Goal: Transaction & Acquisition: Purchase product/service

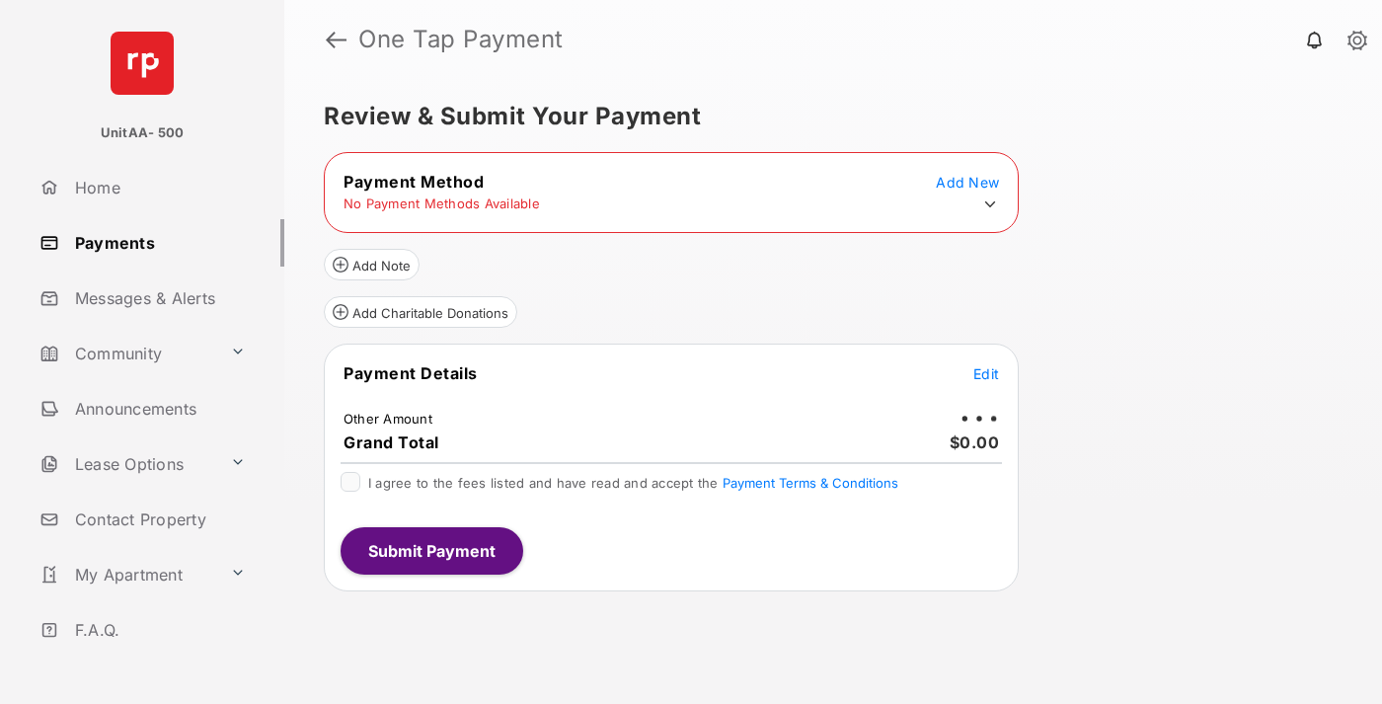
click at [990, 204] on icon at bounding box center [990, 204] width 18 height 18
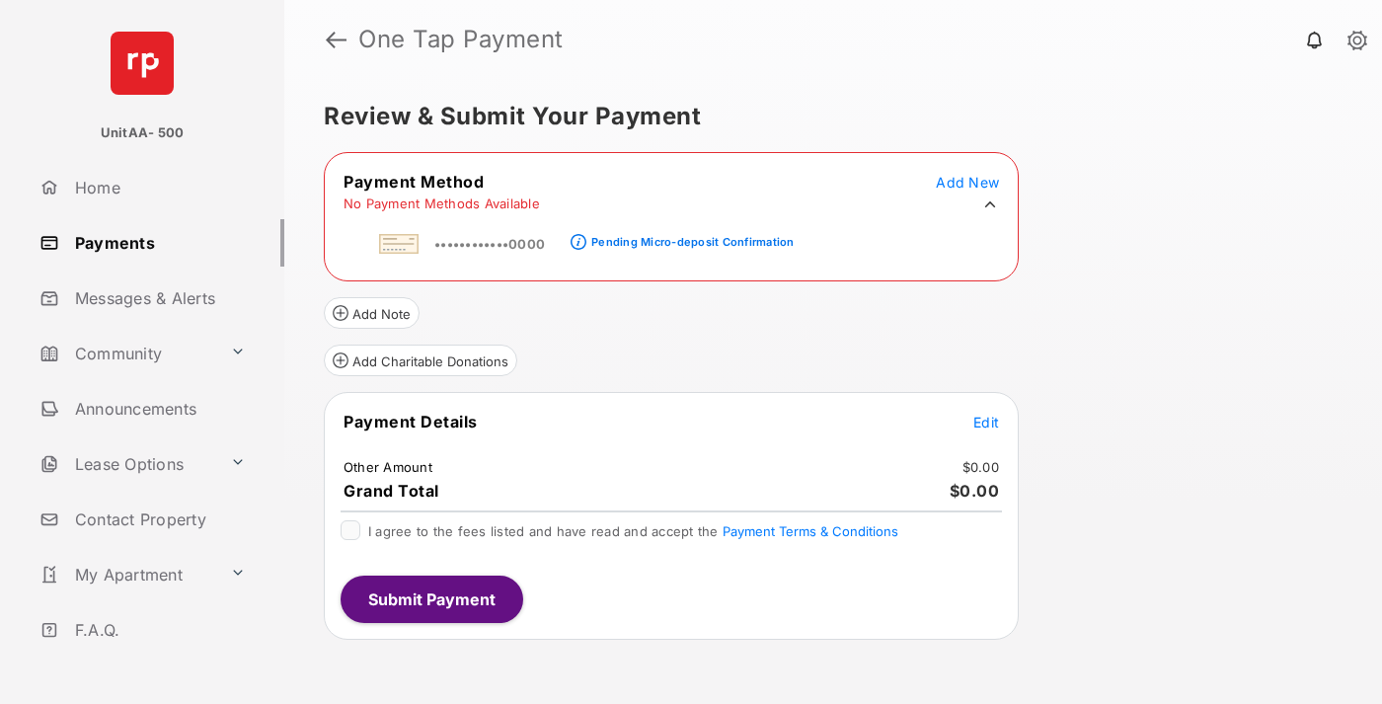
click at [689, 236] on div "Pending Micro-deposit Confirmation" at bounding box center [692, 242] width 202 height 14
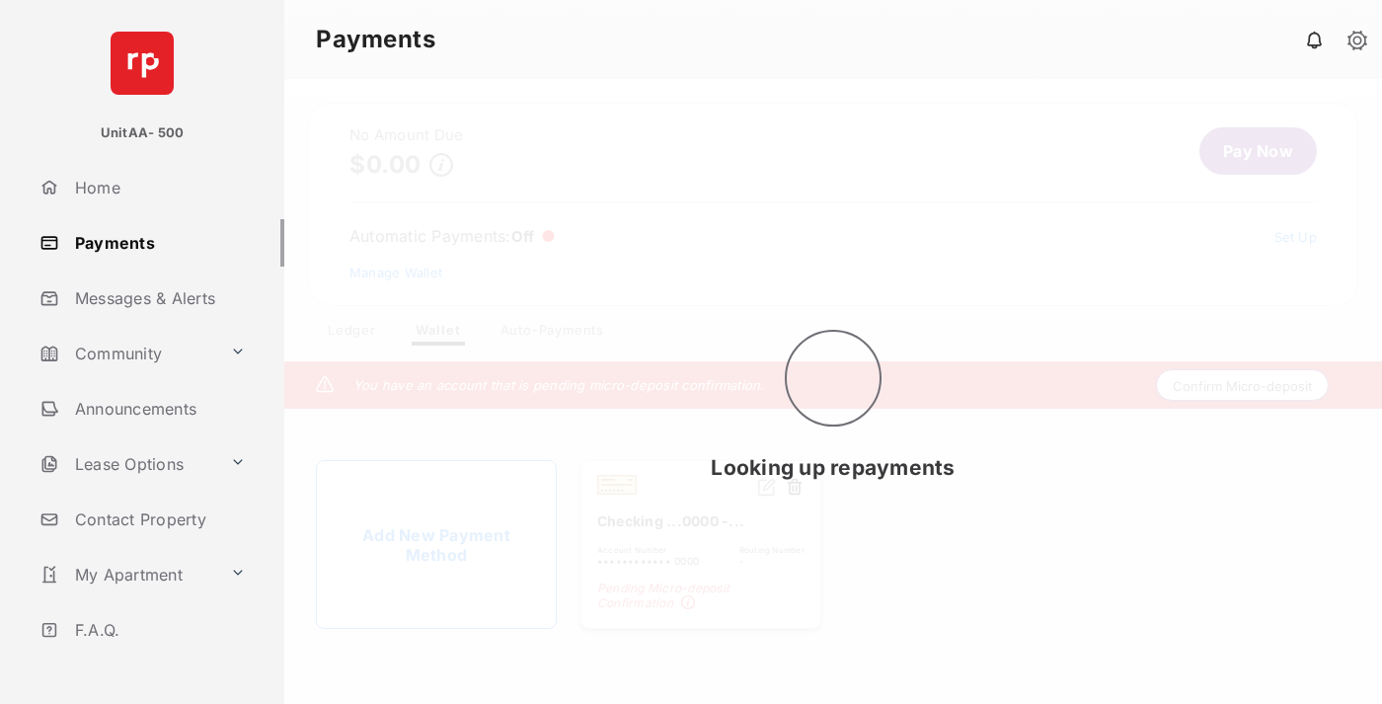
click at [1243, 385] on button "Confirm Micro-deposit" at bounding box center [1242, 385] width 173 height 32
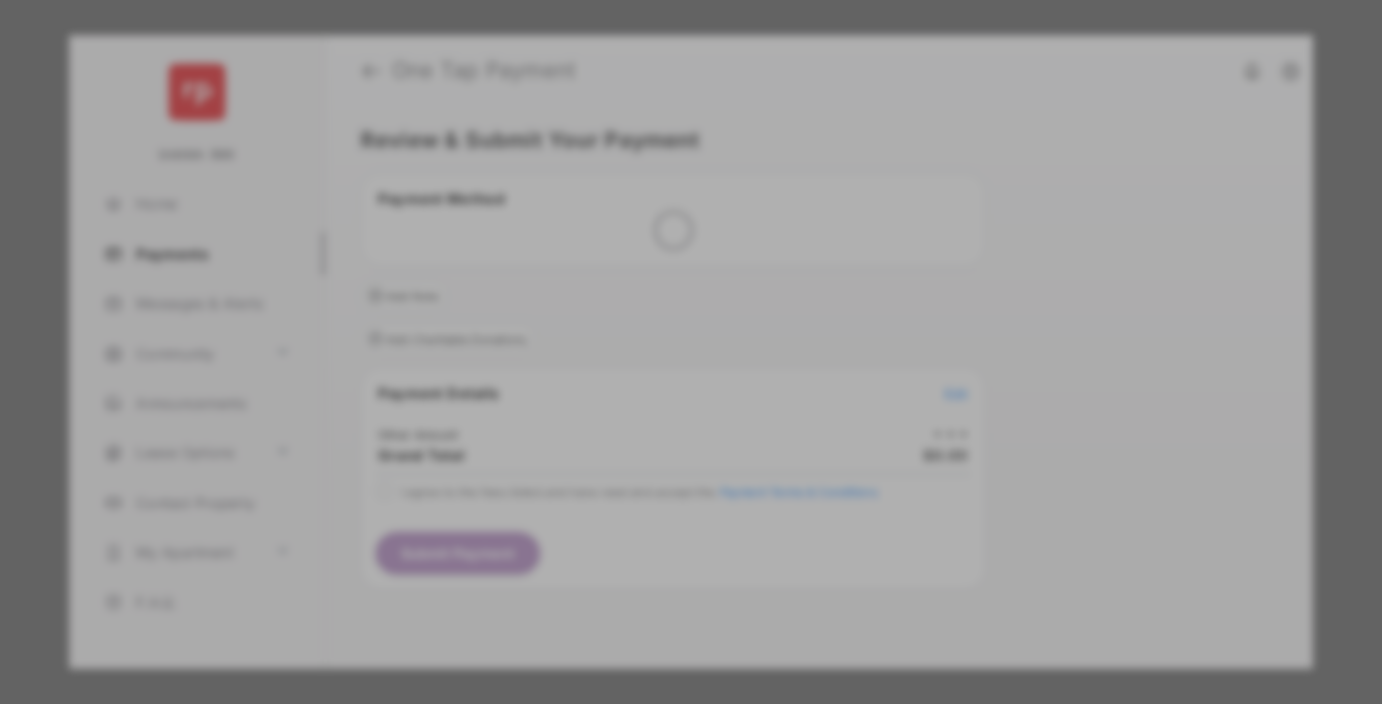
click at [654, 317] on div "Other Amount" at bounding box center [654, 334] width 320 height 34
type input "****"
click at [624, 497] on button "Save" at bounding box center [623, 520] width 99 height 47
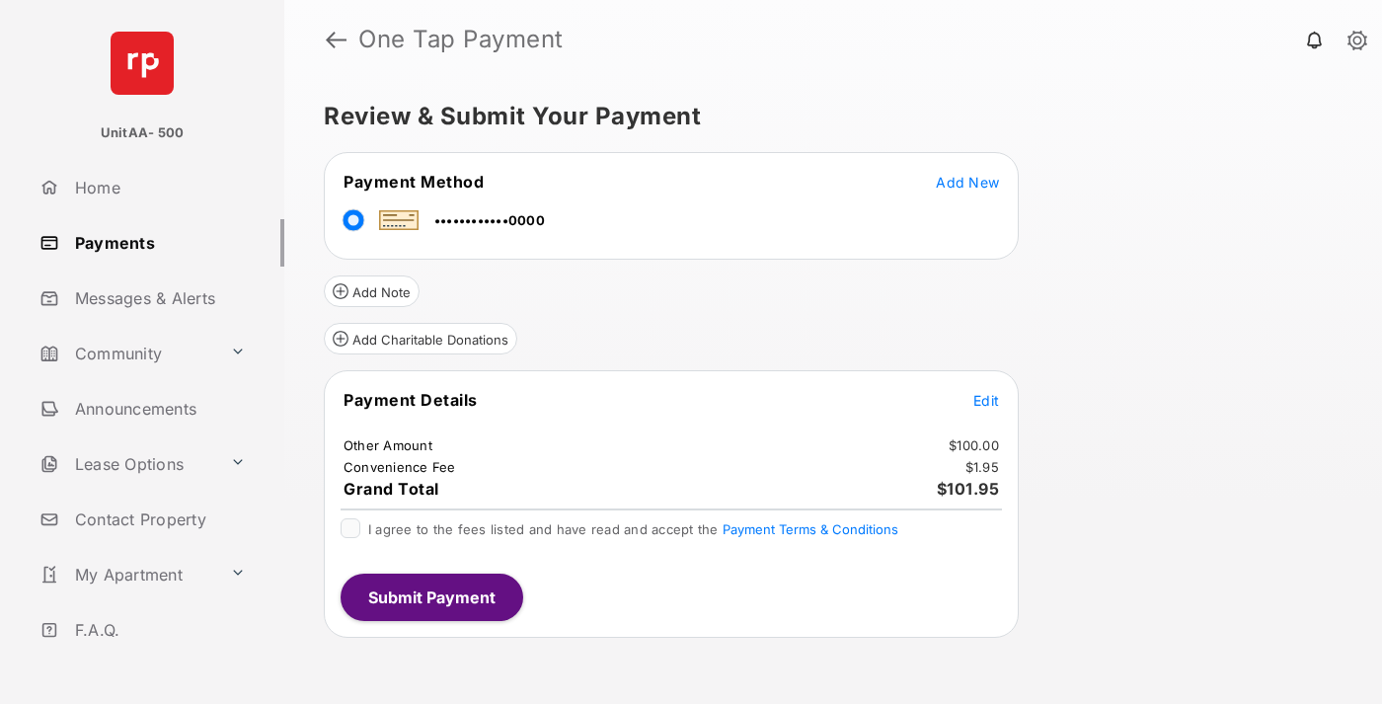
click at [986, 400] on span "Edit" at bounding box center [986, 400] width 26 height 17
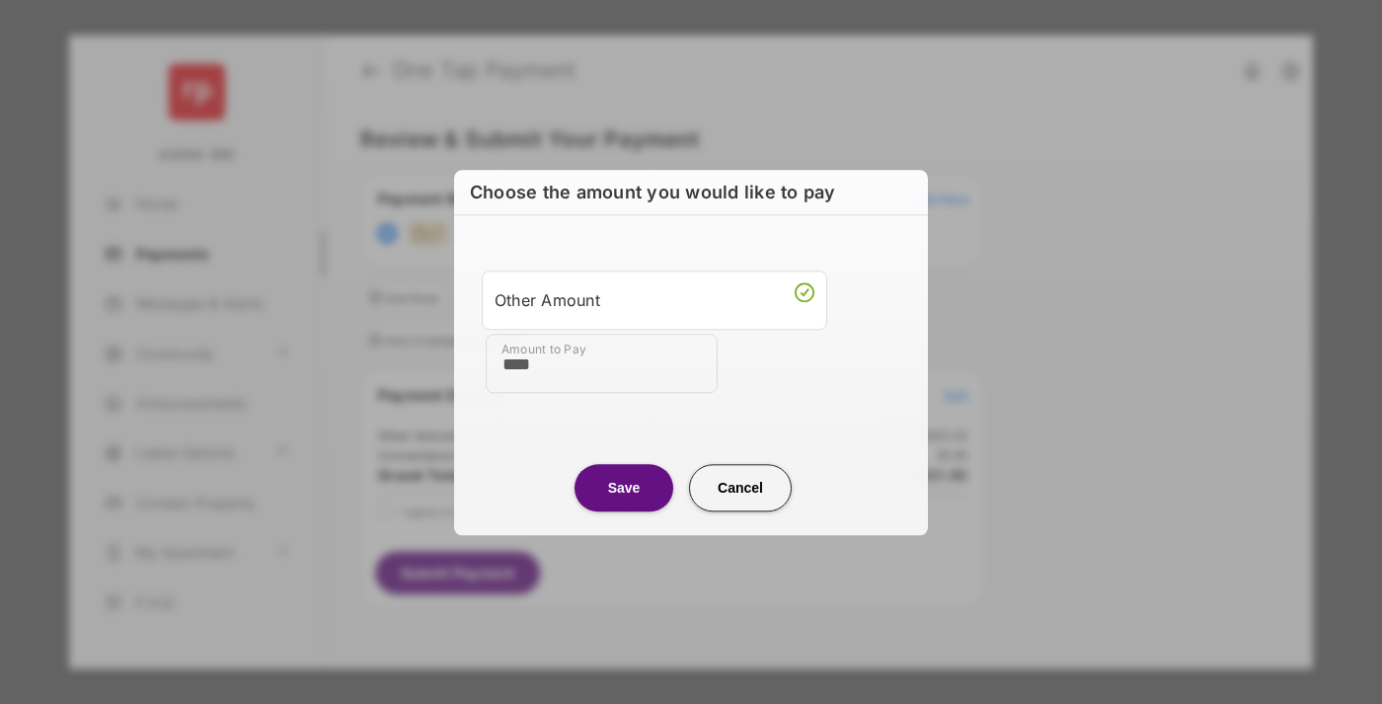
click at [624, 487] on button "Save" at bounding box center [623, 487] width 99 height 47
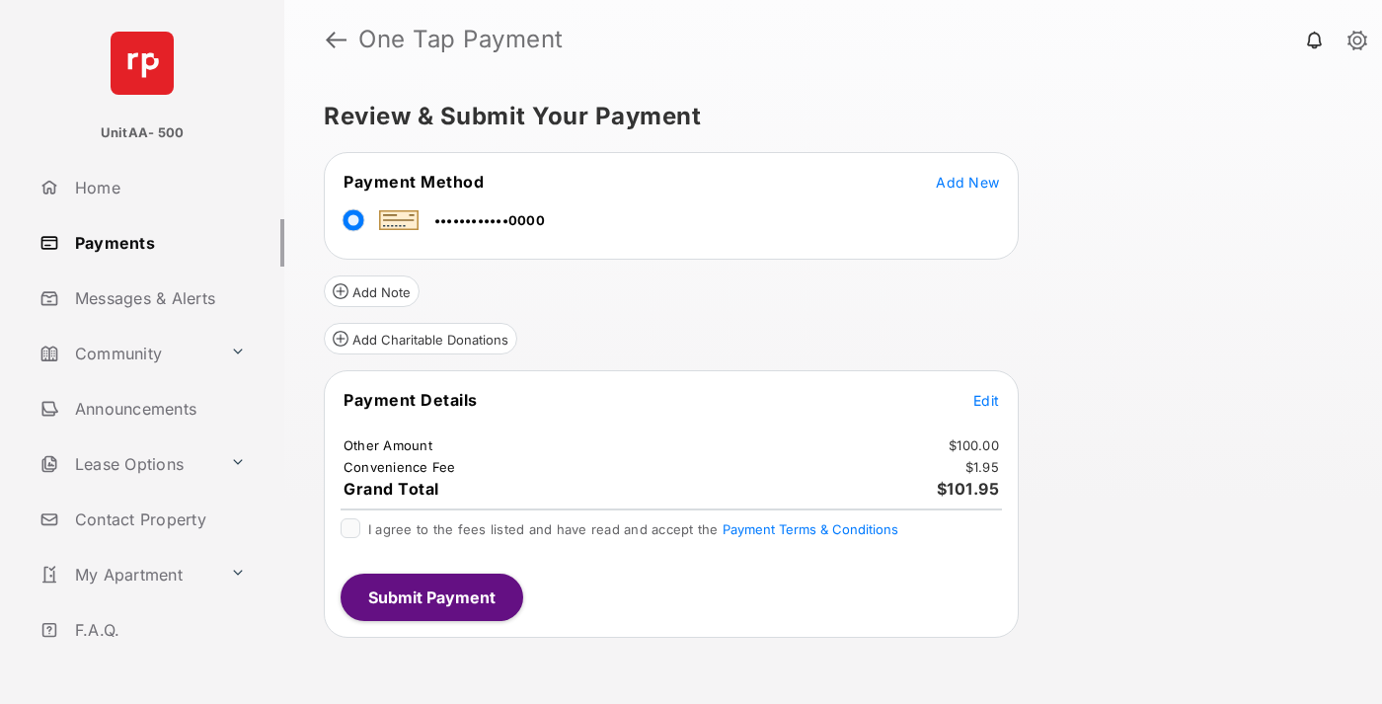
click at [430, 596] on button "Submit Payment" at bounding box center [432, 596] width 183 height 47
